Goal: Information Seeking & Learning: Learn about a topic

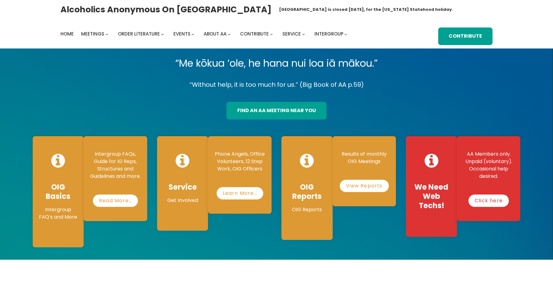
scroll to position [1, 0]
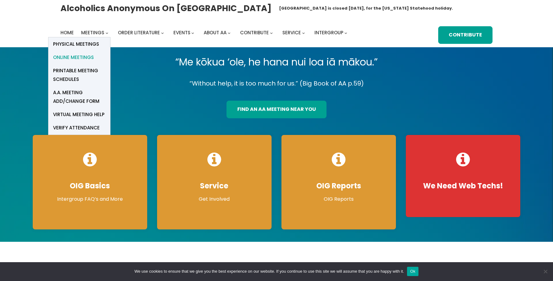
click at [85, 56] on span "Online Meetings" at bounding box center [73, 57] width 41 height 9
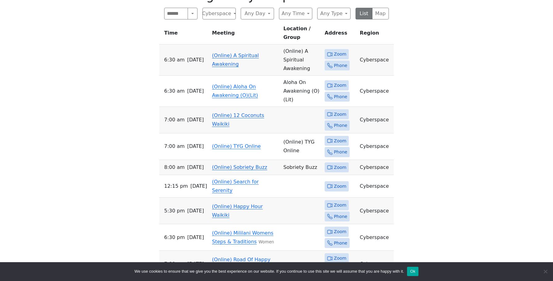
click at [218, 51] on td "(Online) A Spiritual Awakening" at bounding box center [244, 59] width 71 height 31
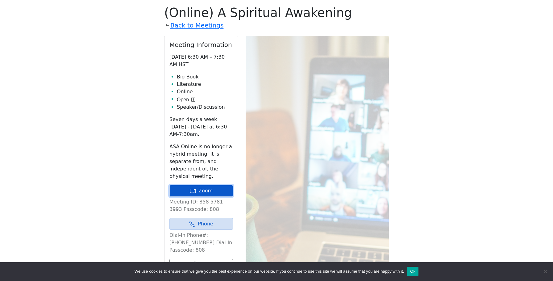
click at [183, 188] on link "Zoom" at bounding box center [201, 191] width 64 height 12
